Goal: Navigation & Orientation: Find specific page/section

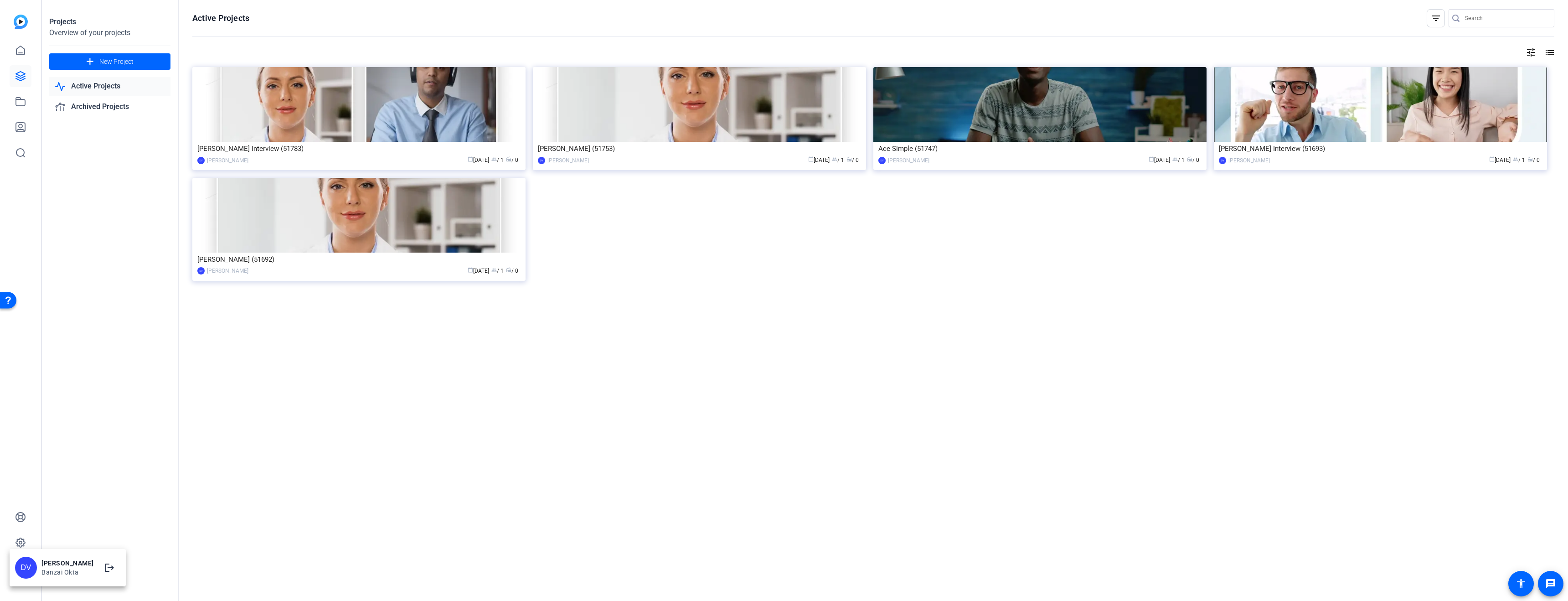
click at [23, 53] on div at bounding box center [784, 300] width 1568 height 601
click at [26, 52] on icon at bounding box center [21, 51] width 11 height 11
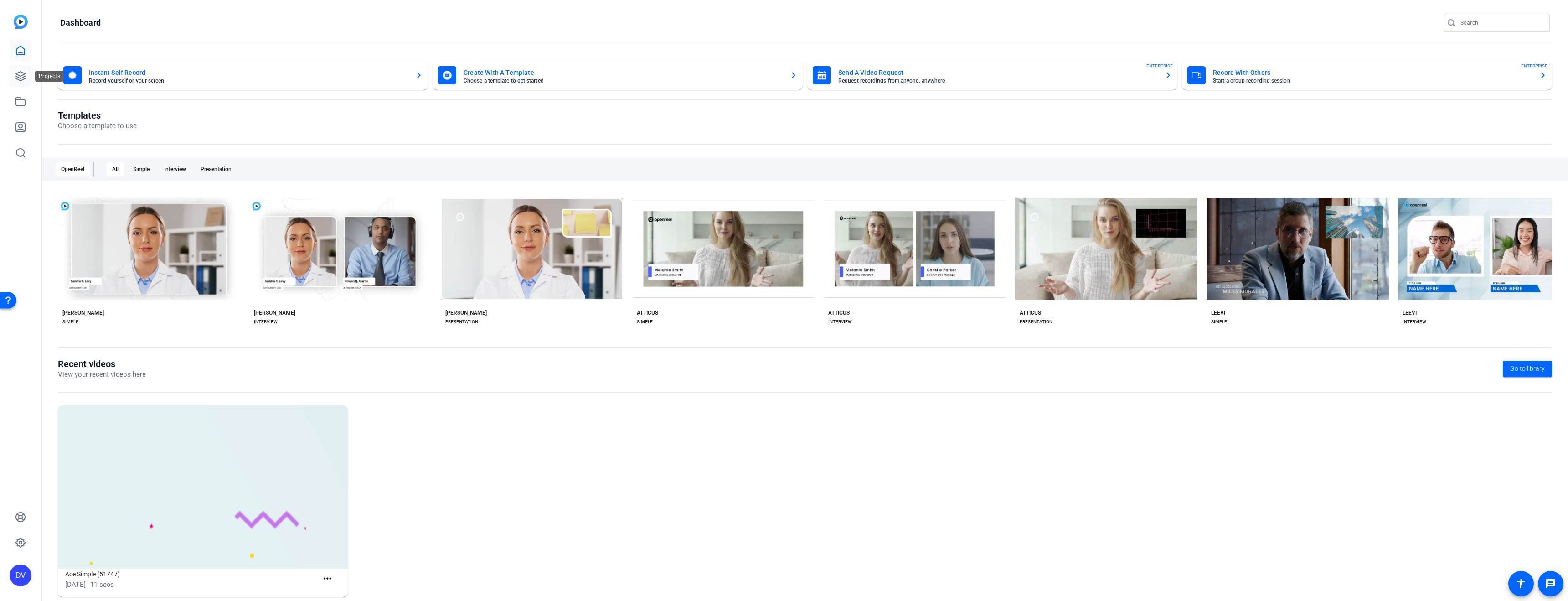
click at [18, 68] on link at bounding box center [21, 76] width 22 height 22
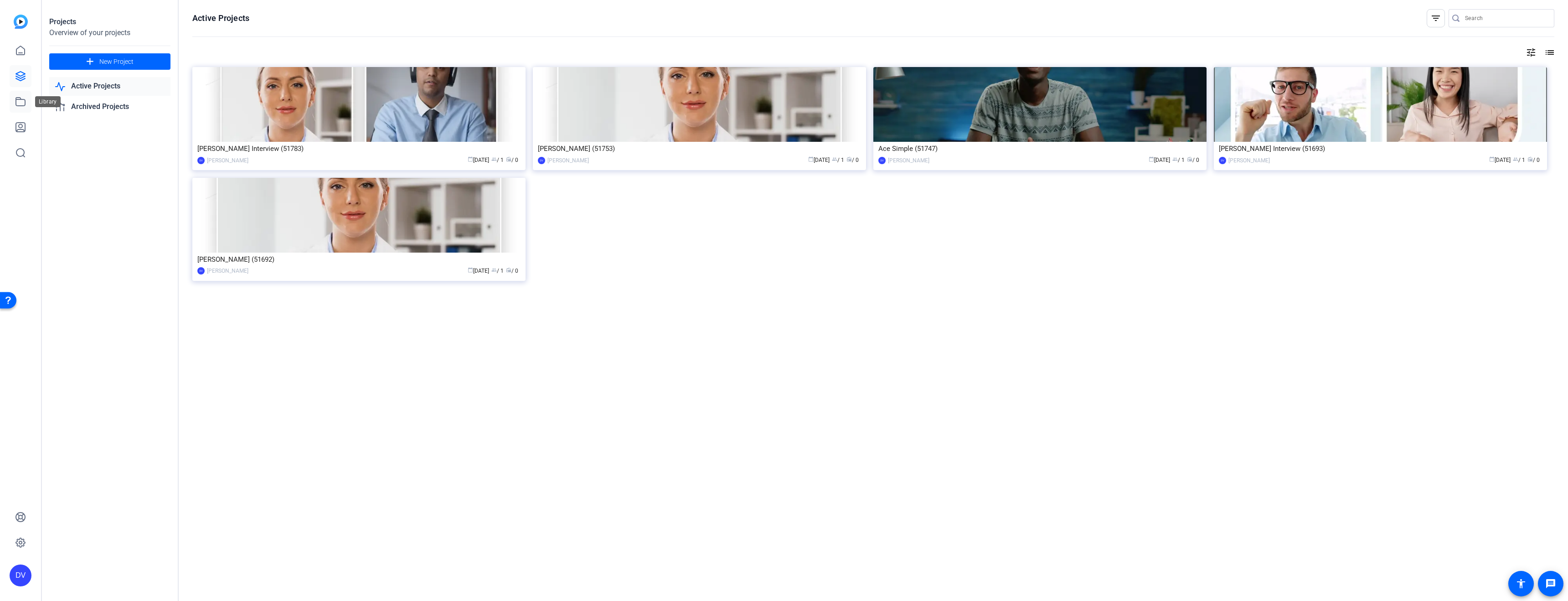
click at [24, 102] on icon at bounding box center [21, 102] width 11 height 11
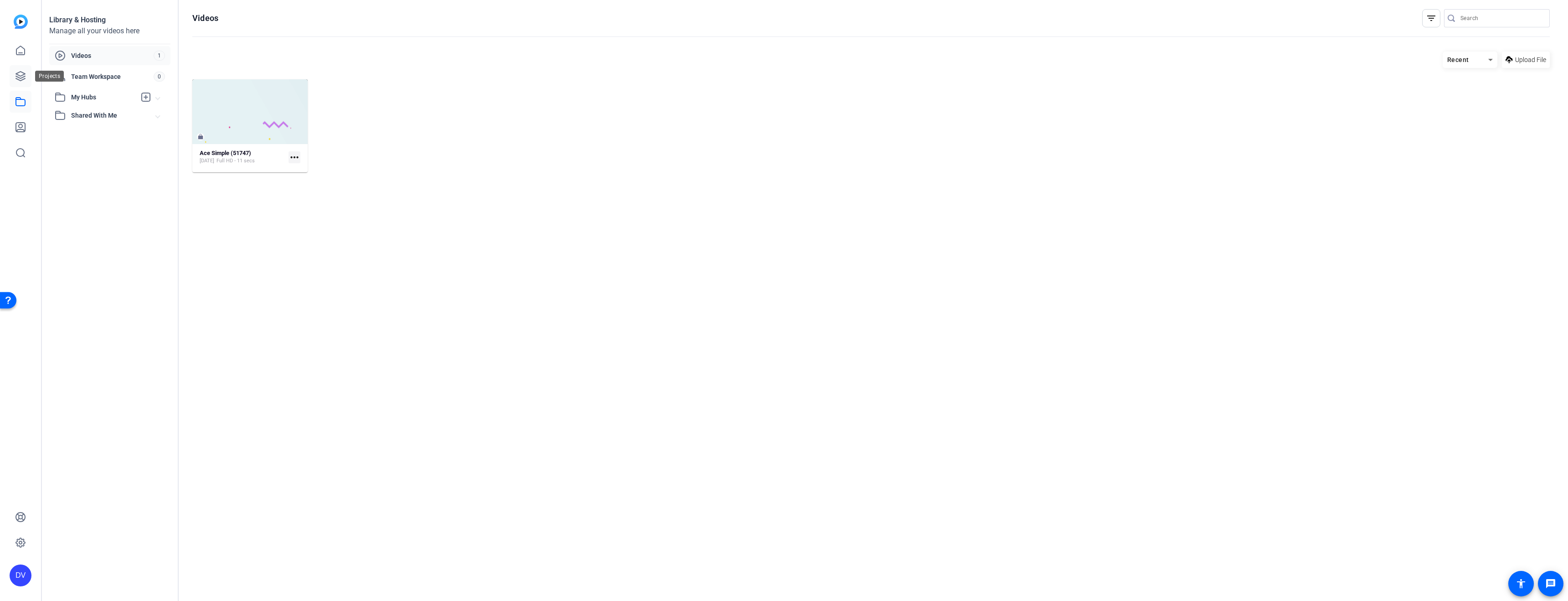
click at [24, 85] on link at bounding box center [21, 76] width 22 height 22
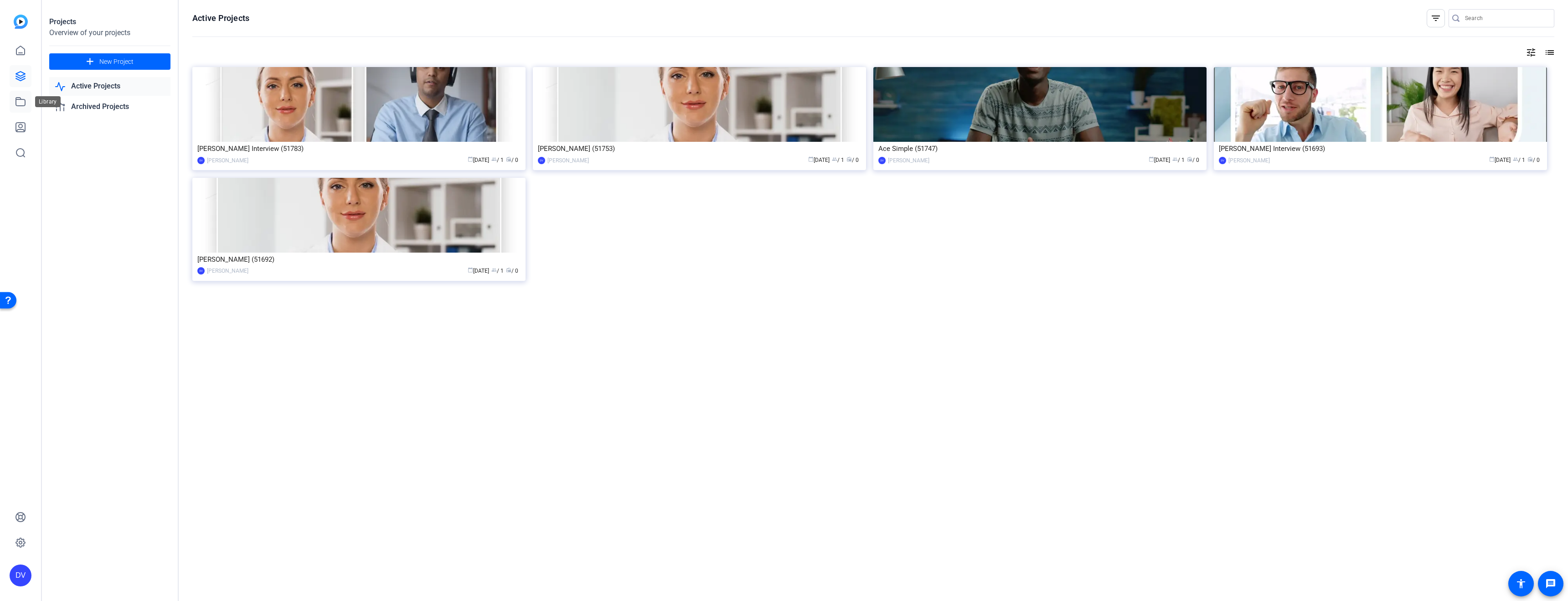
click at [19, 110] on link at bounding box center [21, 102] width 22 height 22
